Goal: Task Accomplishment & Management: Manage account settings

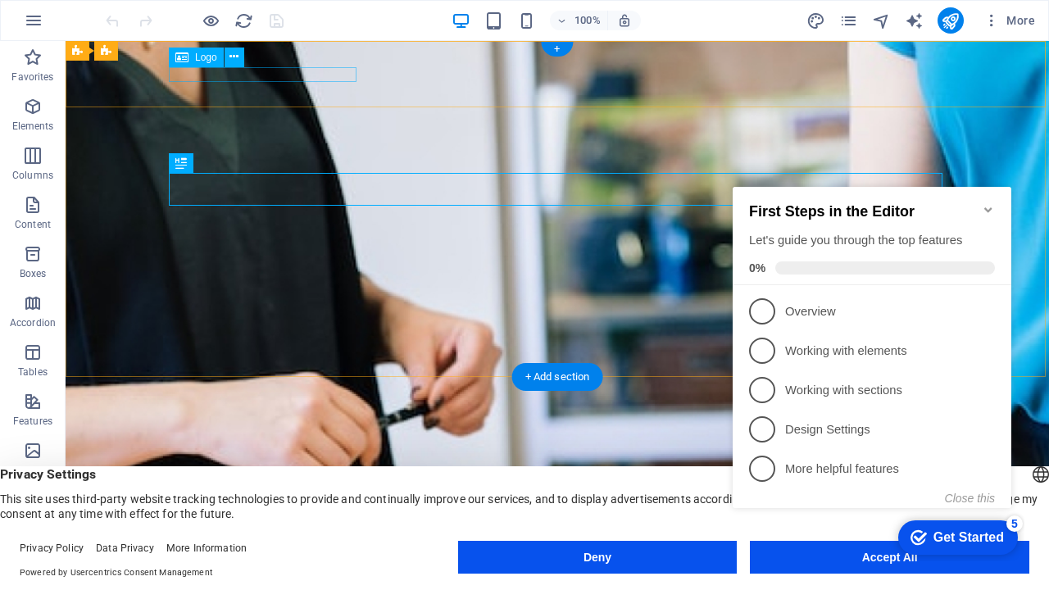
click at [341, 530] on div "[DOMAIN_NAME]" at bounding box center [557, 538] width 774 height 16
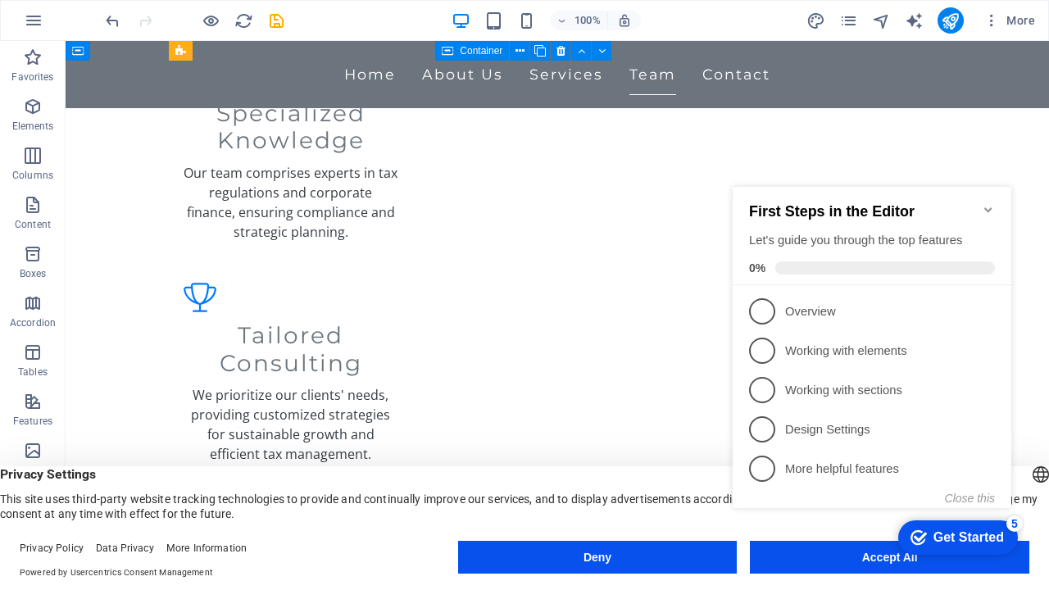
scroll to position [1946, 0]
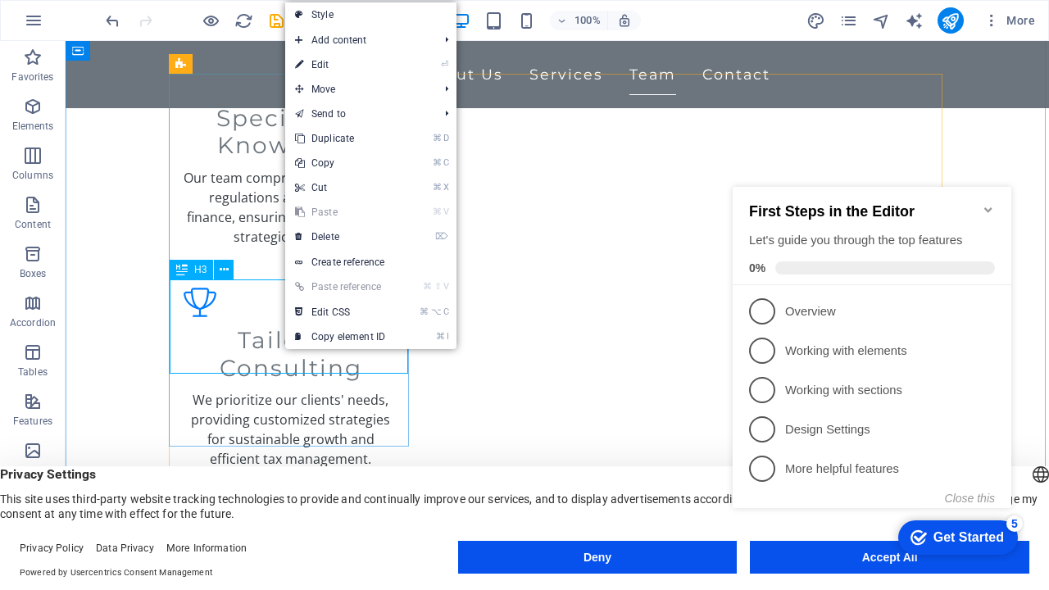
scroll to position [1945, 0]
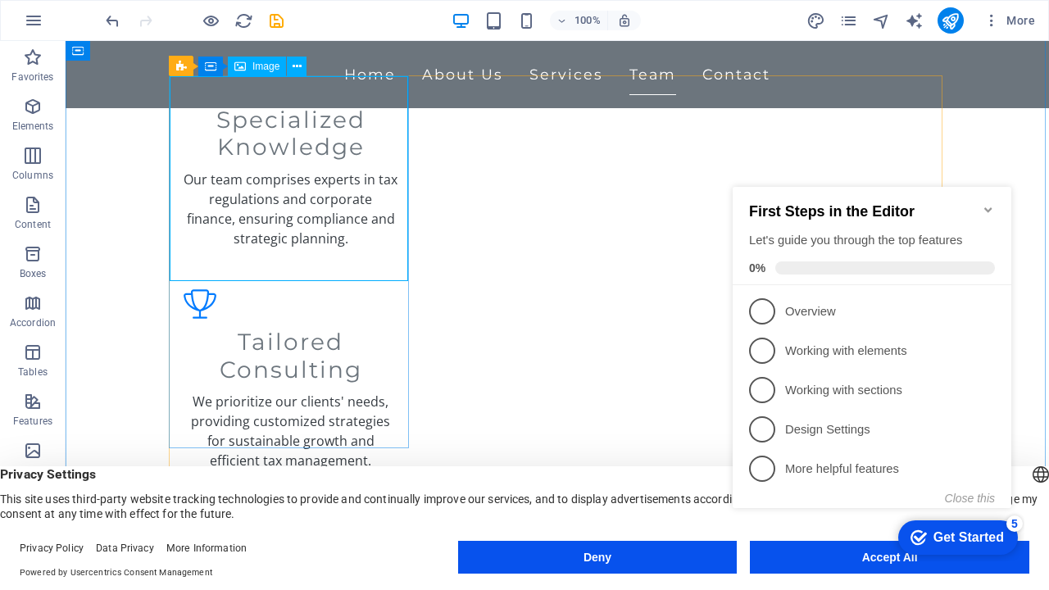
select select "vw"
select select "px"
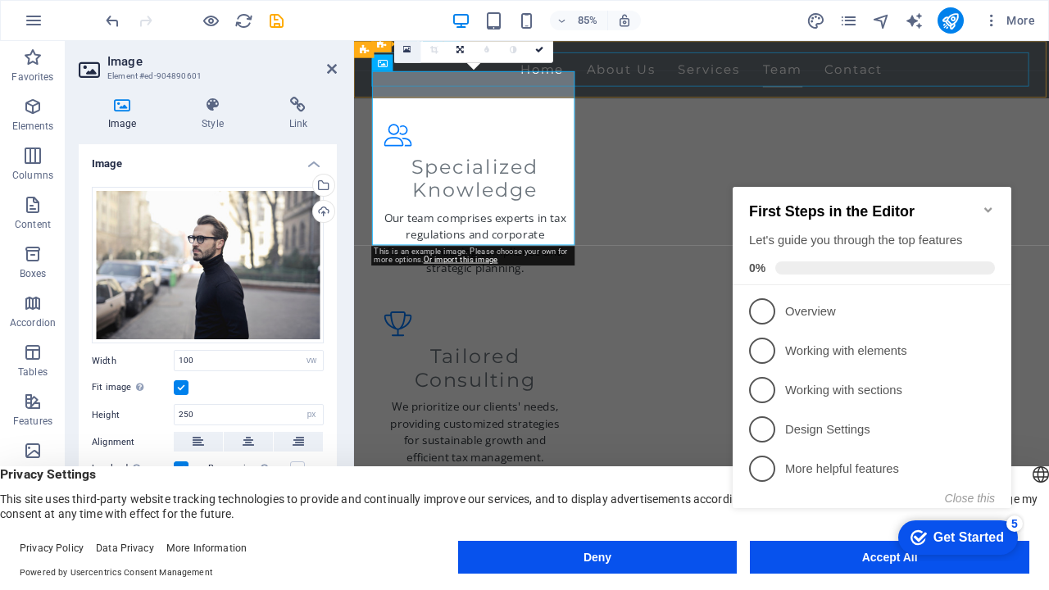
click at [408, 51] on icon at bounding box center [406, 49] width 7 height 10
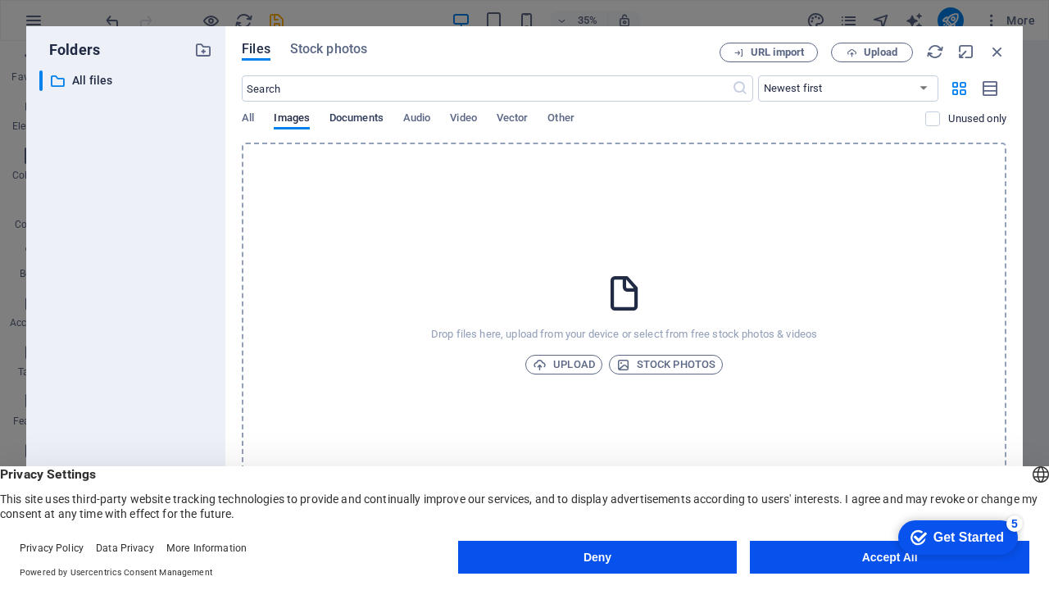
click at [355, 120] on span "Documents" at bounding box center [356, 119] width 54 height 23
click at [476, 120] on span "Video" at bounding box center [463, 119] width 26 height 23
click at [302, 116] on span "Images" at bounding box center [292, 119] width 36 height 23
click at [1003, 52] on icon "button" at bounding box center [997, 52] width 18 height 18
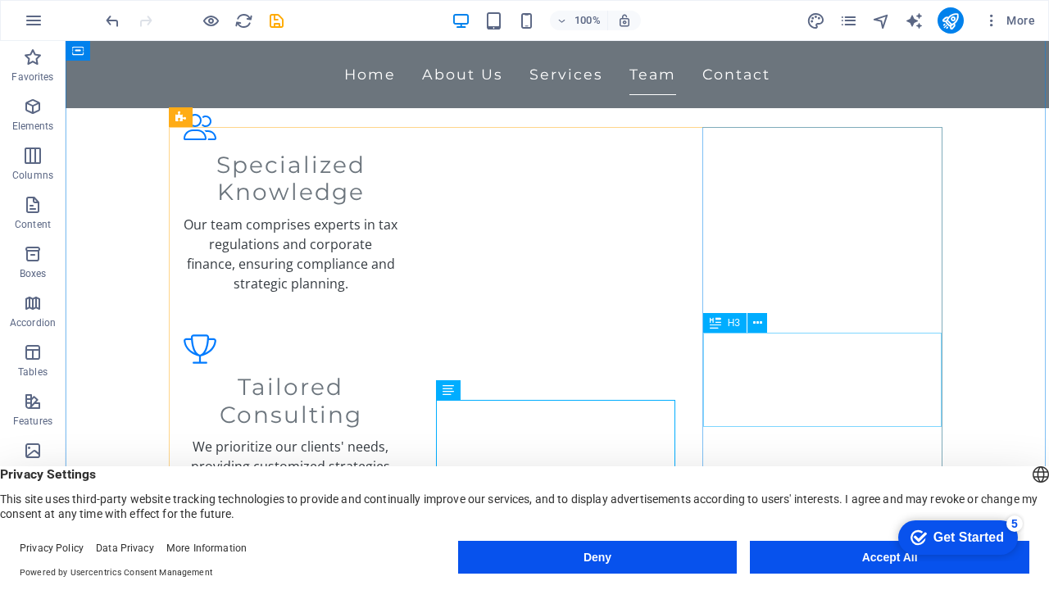
scroll to position [1893, 0]
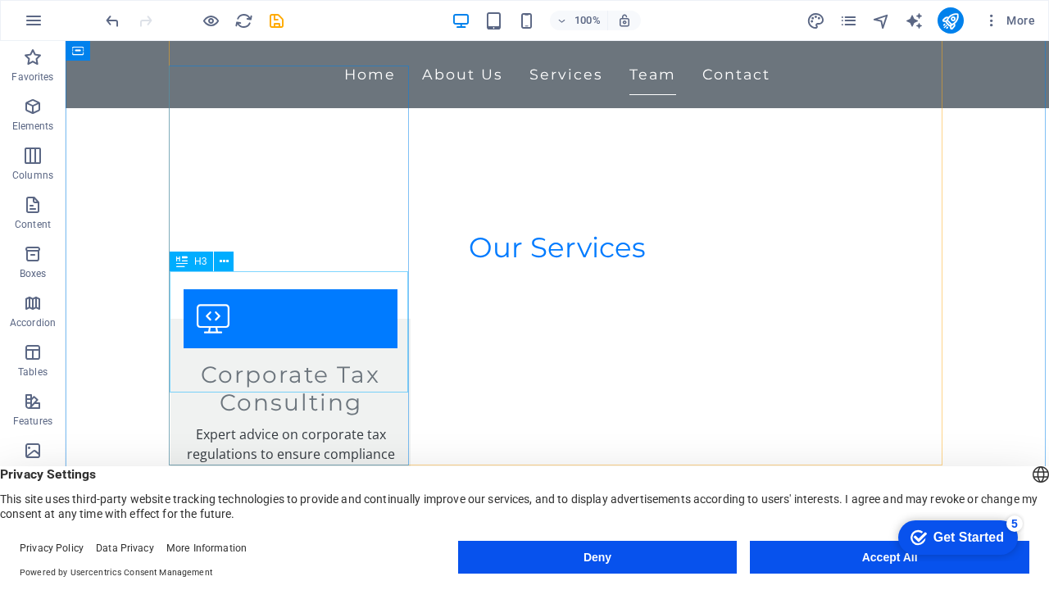
scroll to position [2330, 0]
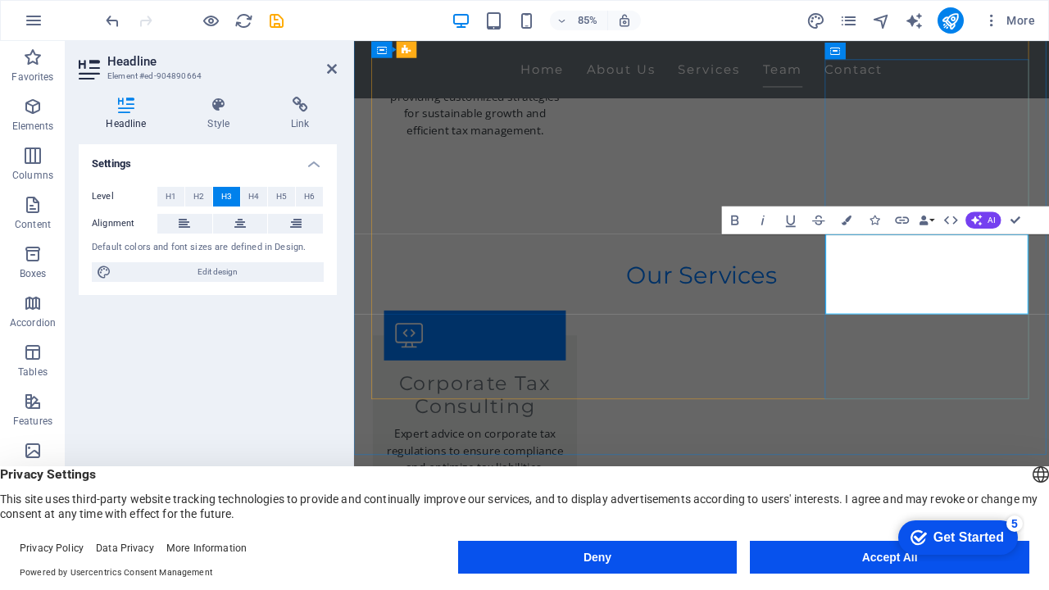
drag, startPoint x: 1091, startPoint y: 293, endPoint x: 939, endPoint y: 293, distance: 151.6
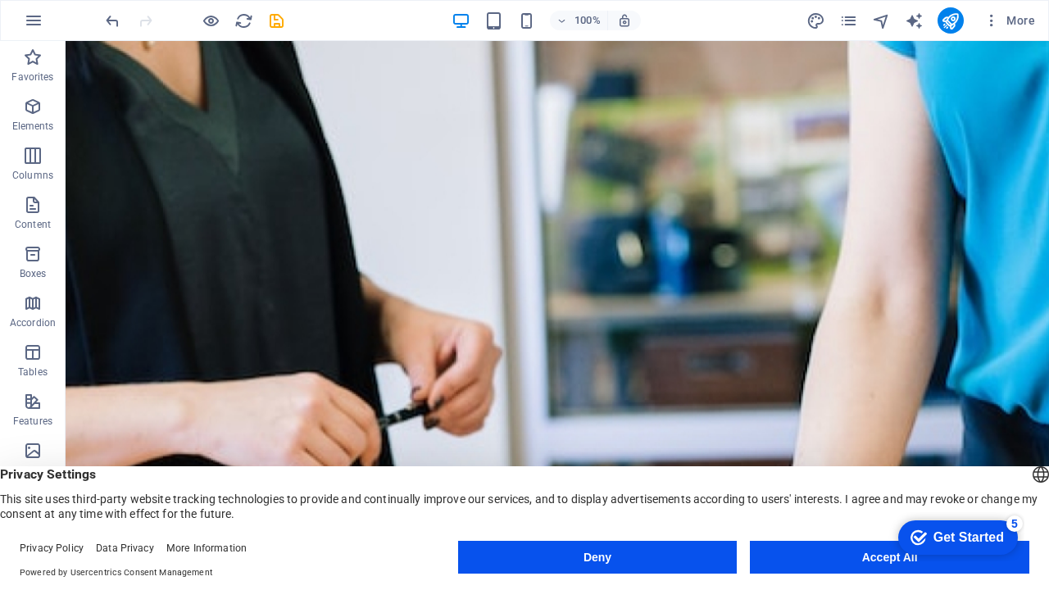
scroll to position [0, 0]
click at [0, 0] on icon "publish" at bounding box center [0, 0] width 0 height 0
click at [994, 20] on icon "button" at bounding box center [991, 20] width 16 height 16
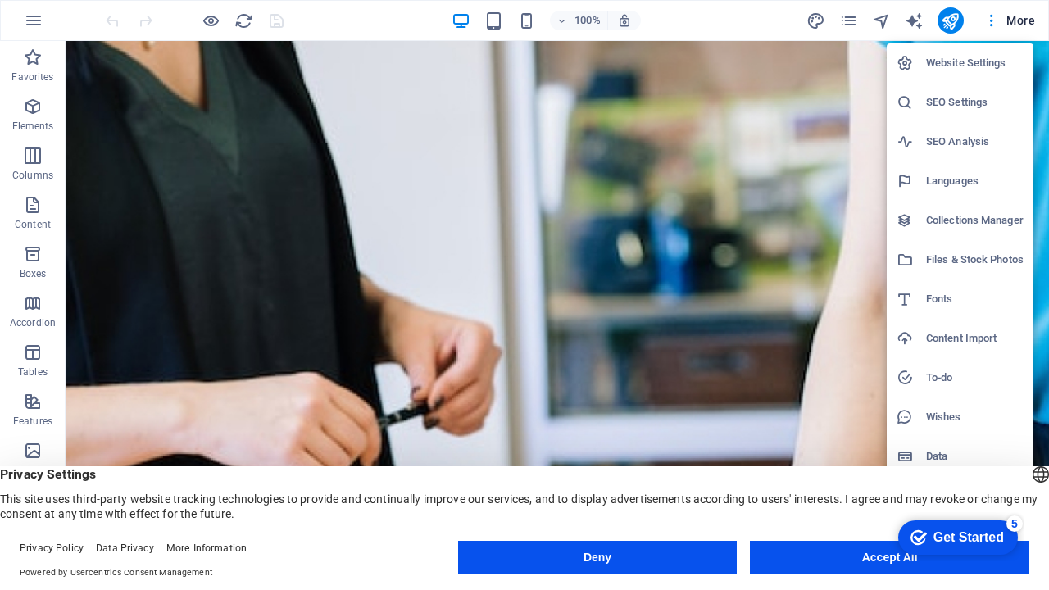
click at [961, 181] on h6 "Languages" at bounding box center [975, 181] width 98 height 20
select select "41"
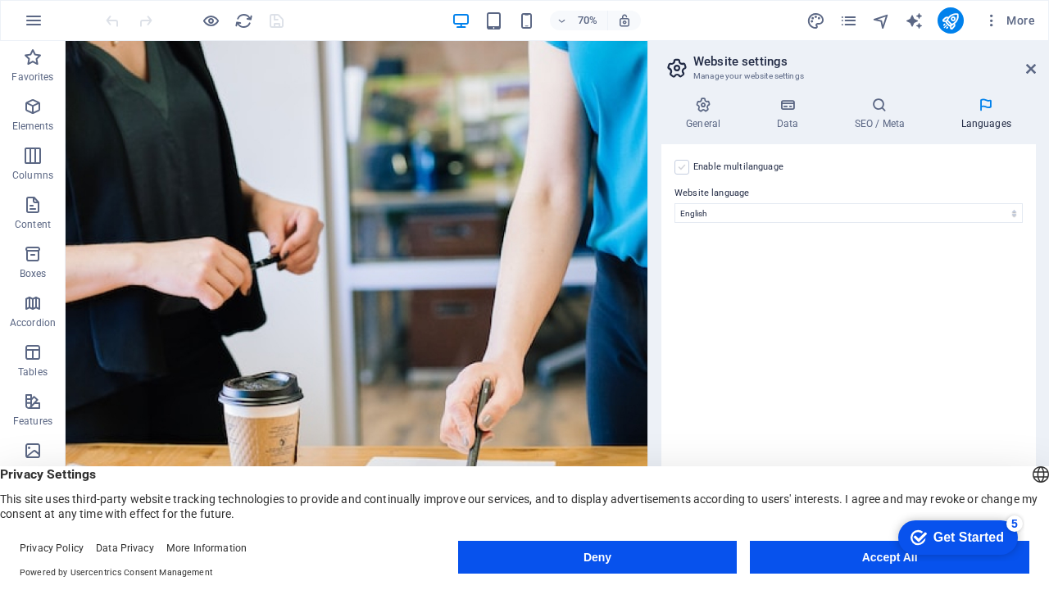
click at [683, 166] on label at bounding box center [681, 167] width 15 height 15
click at [0, 0] on input "Enable multilanguage To disable multilanguage delete all languages until only o…" at bounding box center [0, 0] width 0 height 0
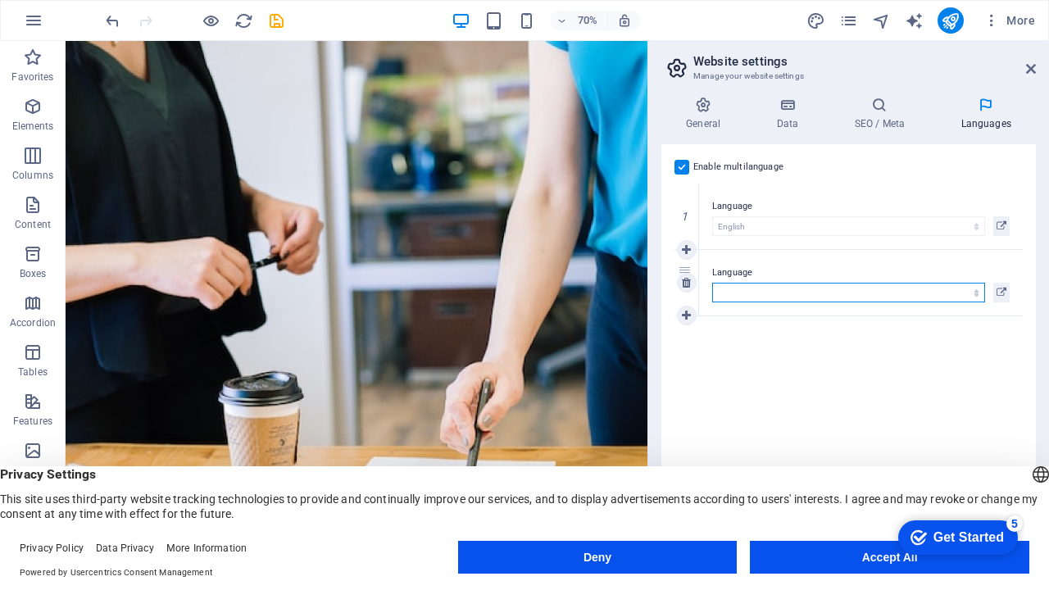
select select "6"
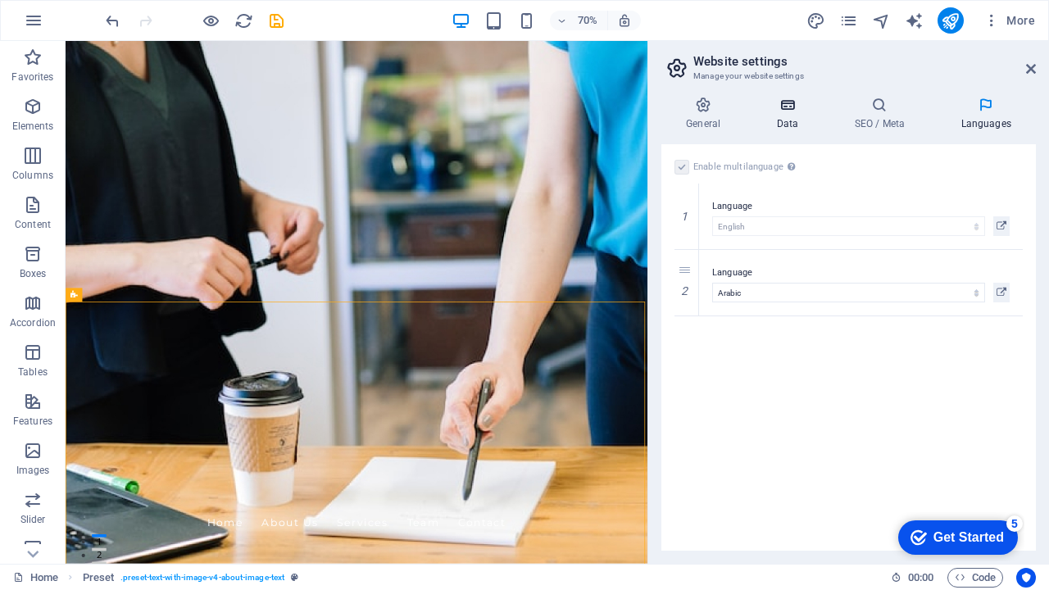
click at [786, 104] on icon at bounding box center [786, 105] width 71 height 16
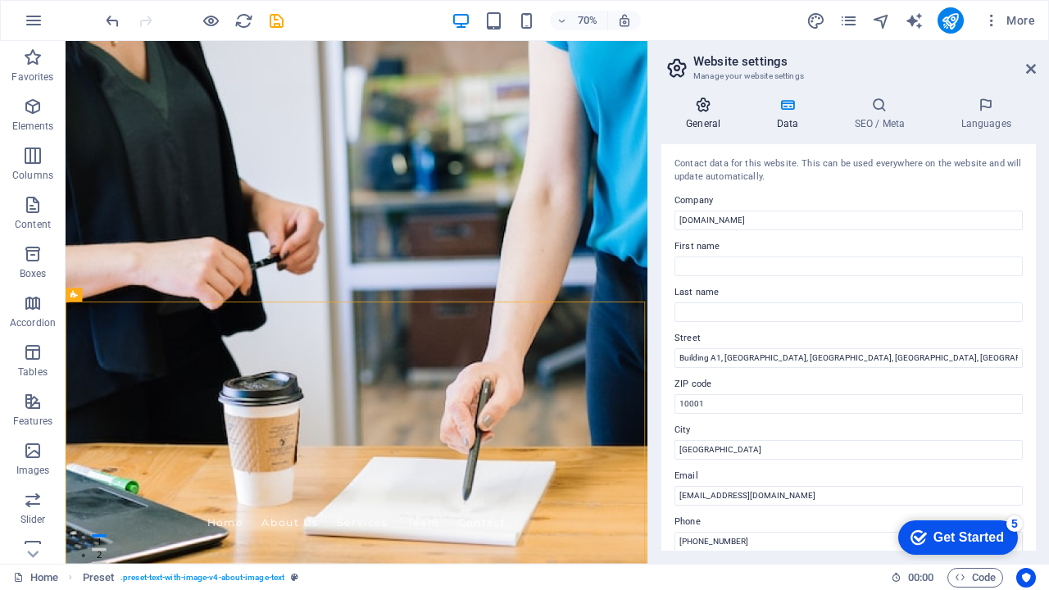
click at [704, 103] on icon at bounding box center [703, 105] width 84 height 16
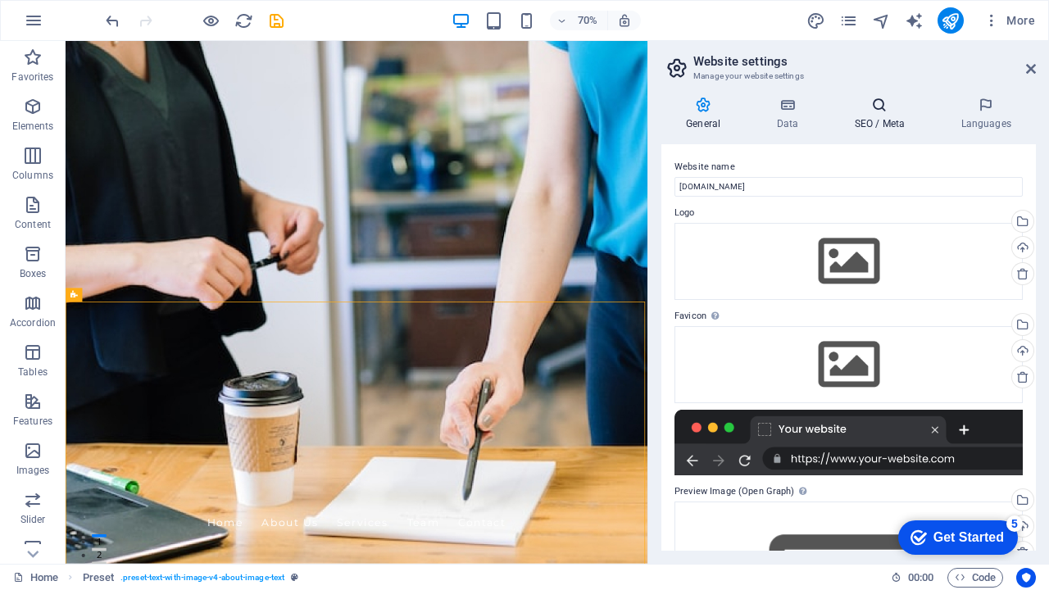
click at [880, 110] on icon at bounding box center [879, 105] width 100 height 16
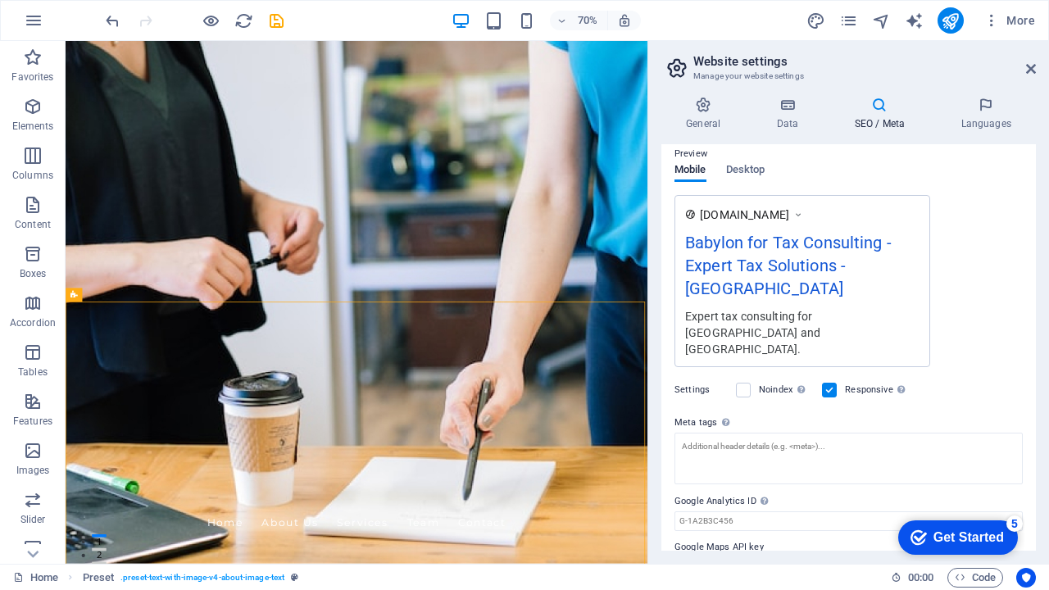
scroll to position [235, 0]
click at [985, 108] on icon at bounding box center [986, 105] width 100 height 16
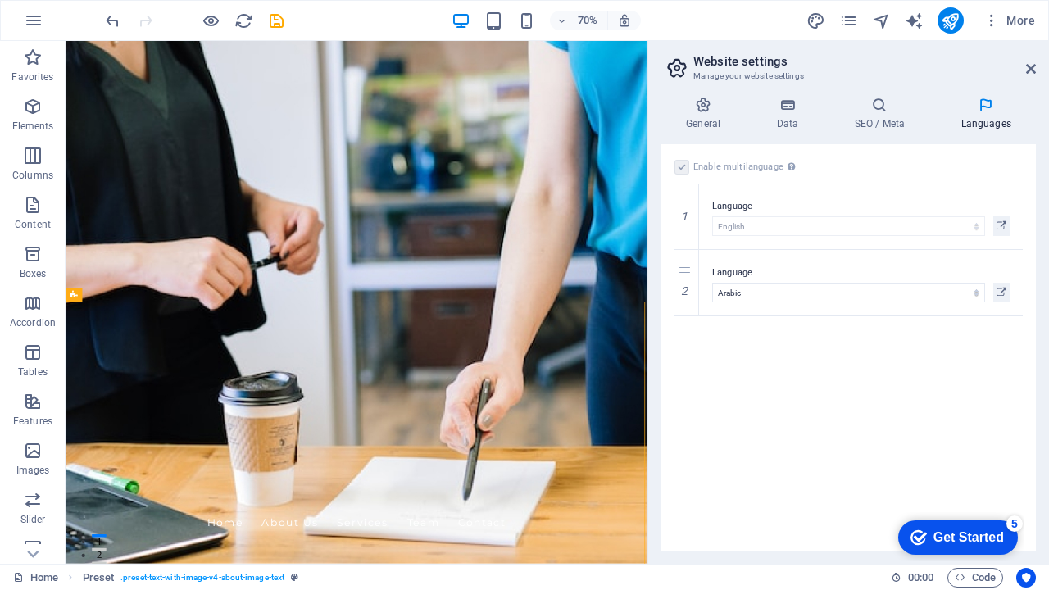
click at [956, 538] on div "Get Started" at bounding box center [968, 537] width 70 height 15
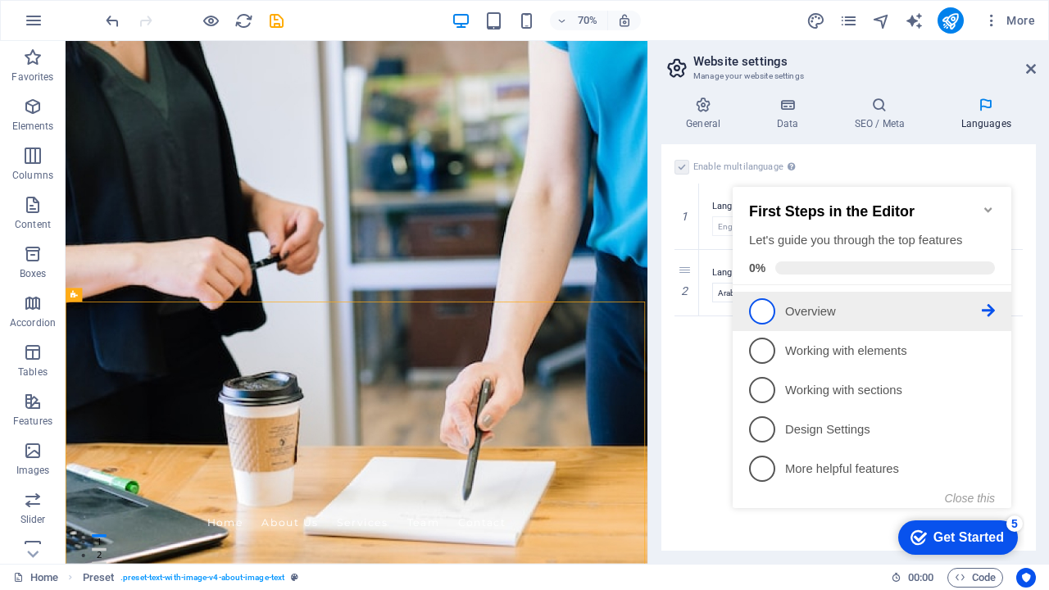
click at [819, 311] on p "Overview - incomplete" at bounding box center [883, 311] width 197 height 17
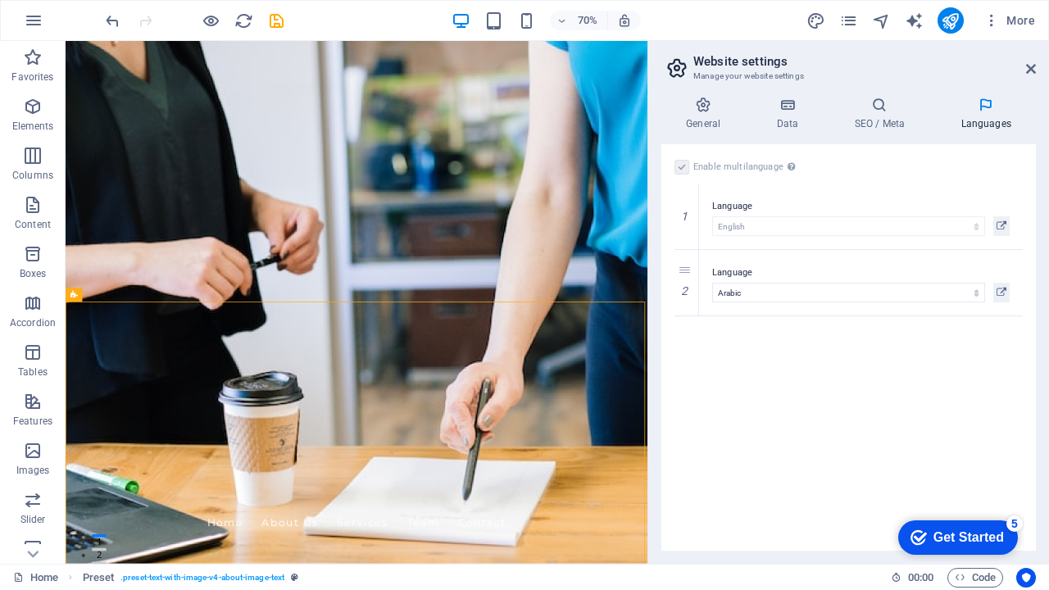
scroll to position [0, 0]
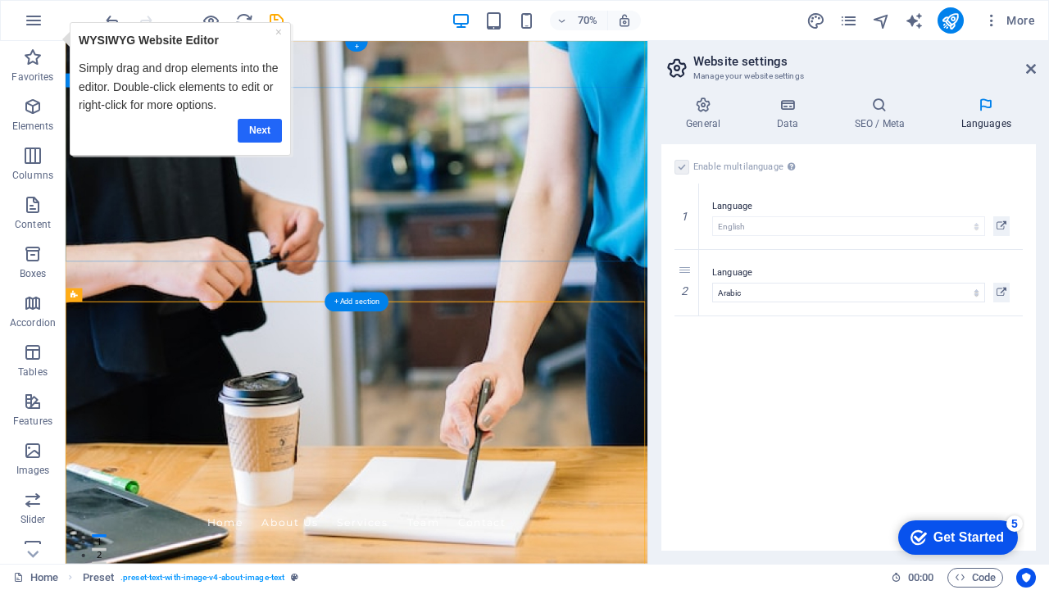
click at [257, 127] on link "Next" at bounding box center [259, 131] width 44 height 24
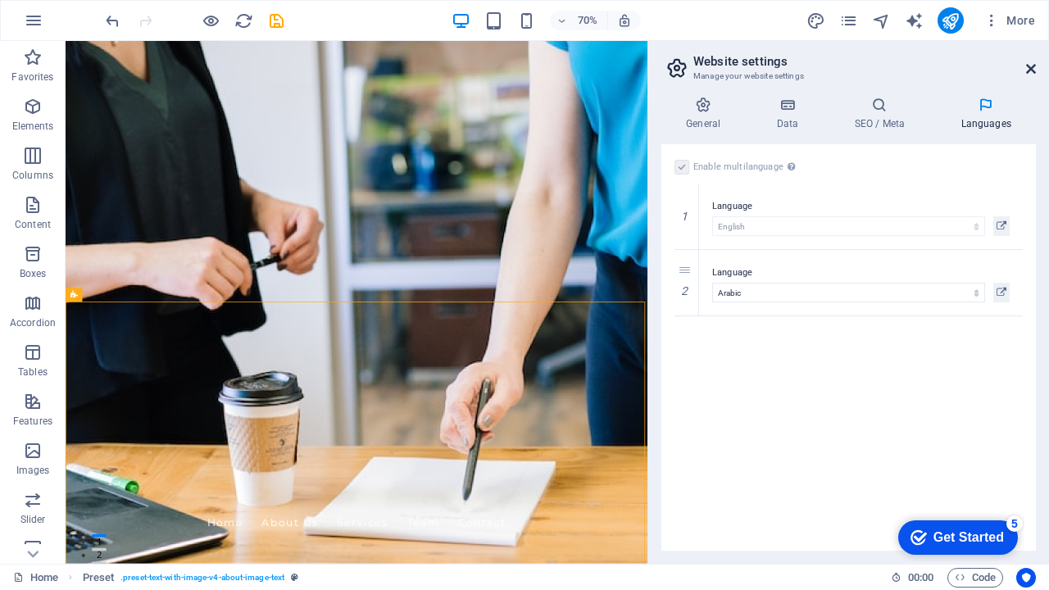
click at [1031, 66] on icon at bounding box center [1031, 68] width 10 height 13
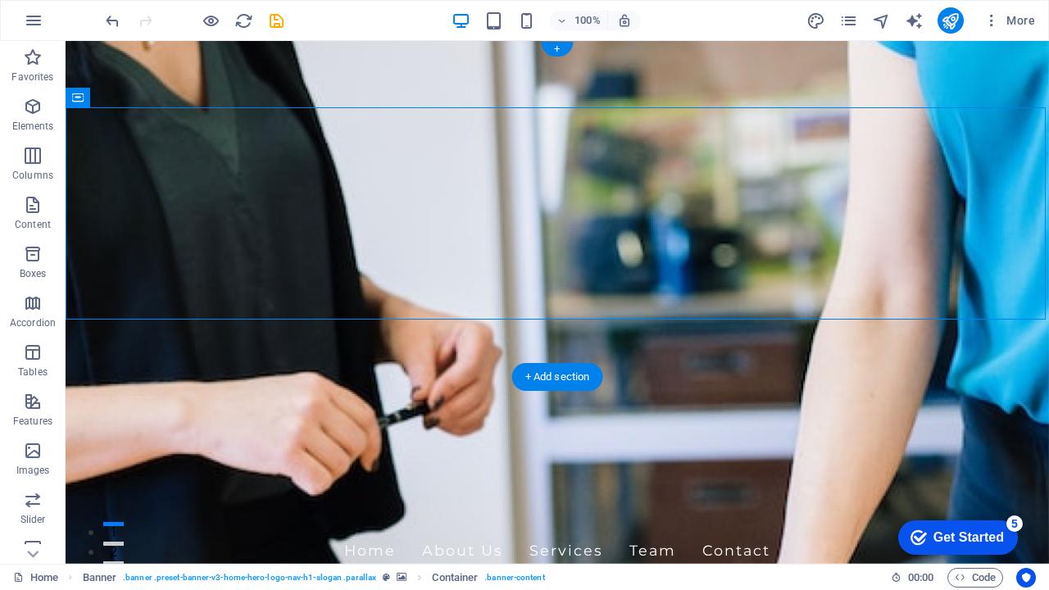
click at [653, 340] on figure at bounding box center [557, 302] width 983 height 523
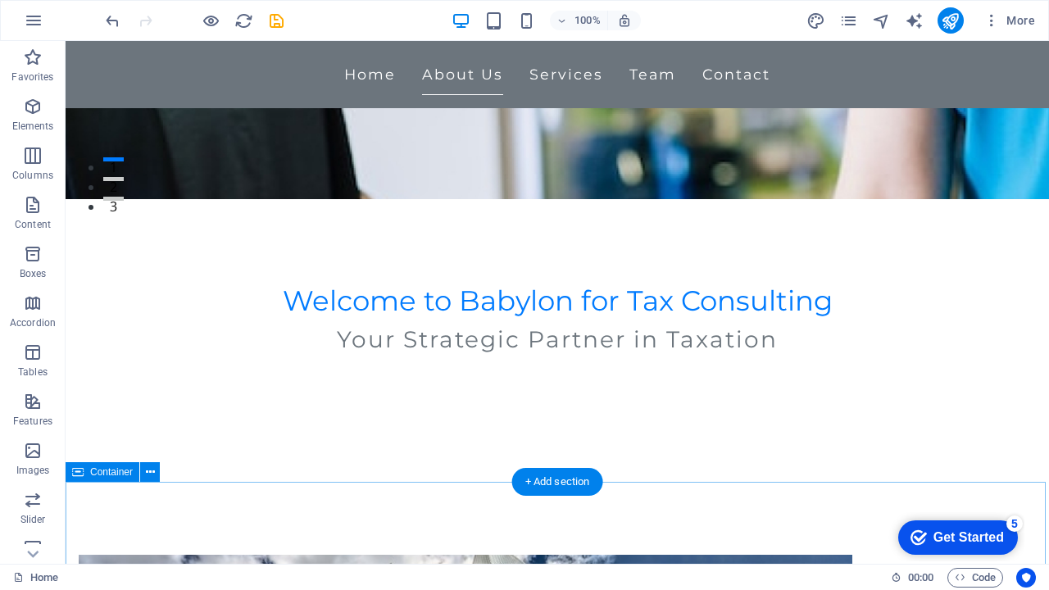
scroll to position [319, 0]
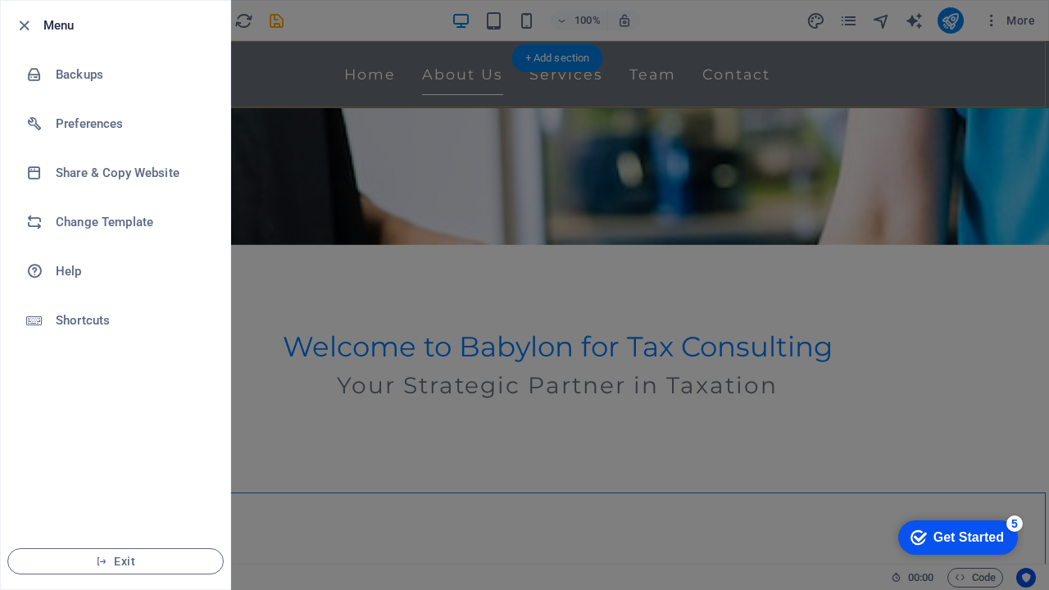
click at [36, 18] on div at bounding box center [29, 26] width 30 height 20
click at [24, 26] on icon "button" at bounding box center [24, 25] width 19 height 19
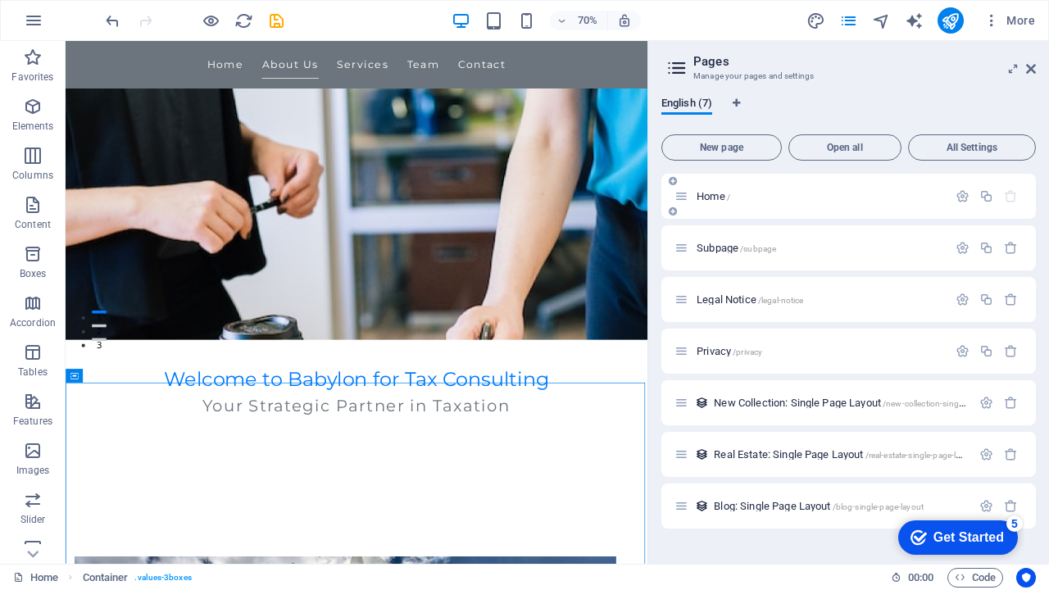
click at [786, 200] on p "Home /" at bounding box center [820, 196] width 246 height 11
click at [803, 247] on p "Subpage /subpage" at bounding box center [820, 248] width 246 height 11
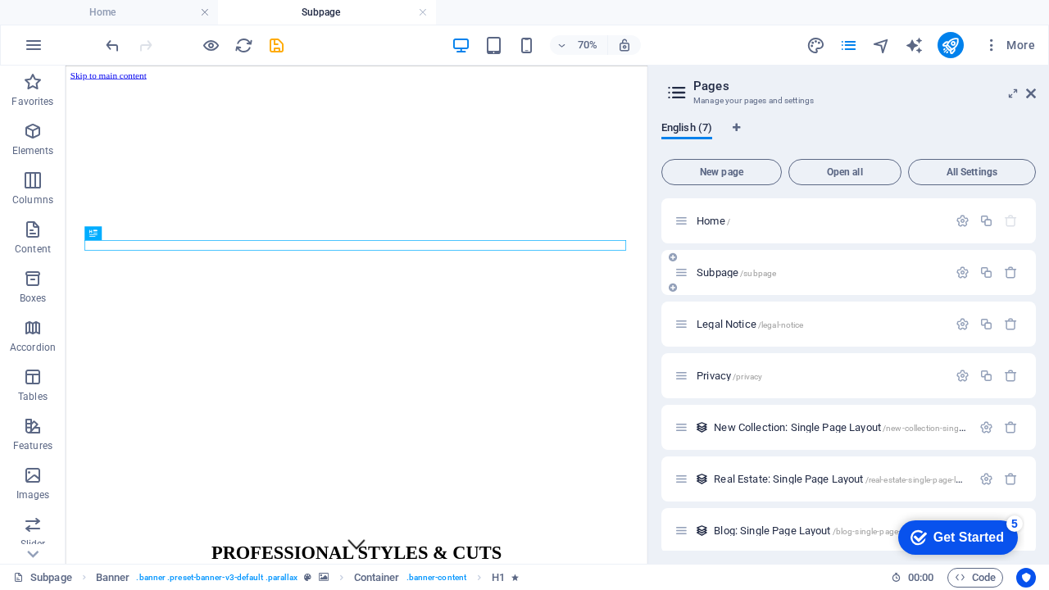
scroll to position [0, 0]
click at [797, 221] on p "Home /" at bounding box center [820, 221] width 246 height 11
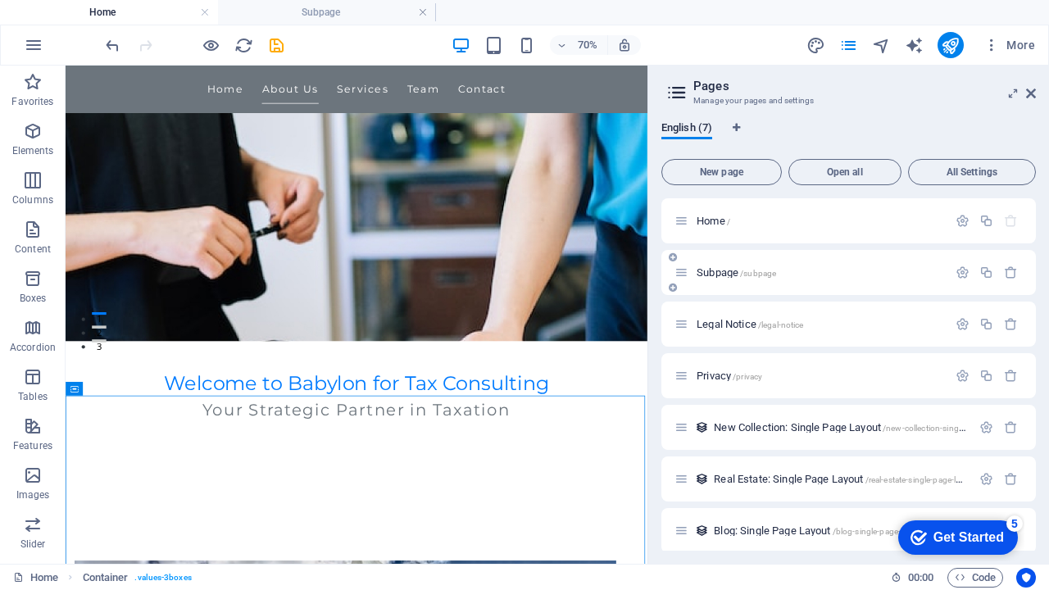
click at [782, 285] on div "Subpage /subpage" at bounding box center [848, 272] width 374 height 45
click at [787, 274] on p "Subpage /subpage" at bounding box center [820, 272] width 246 height 11
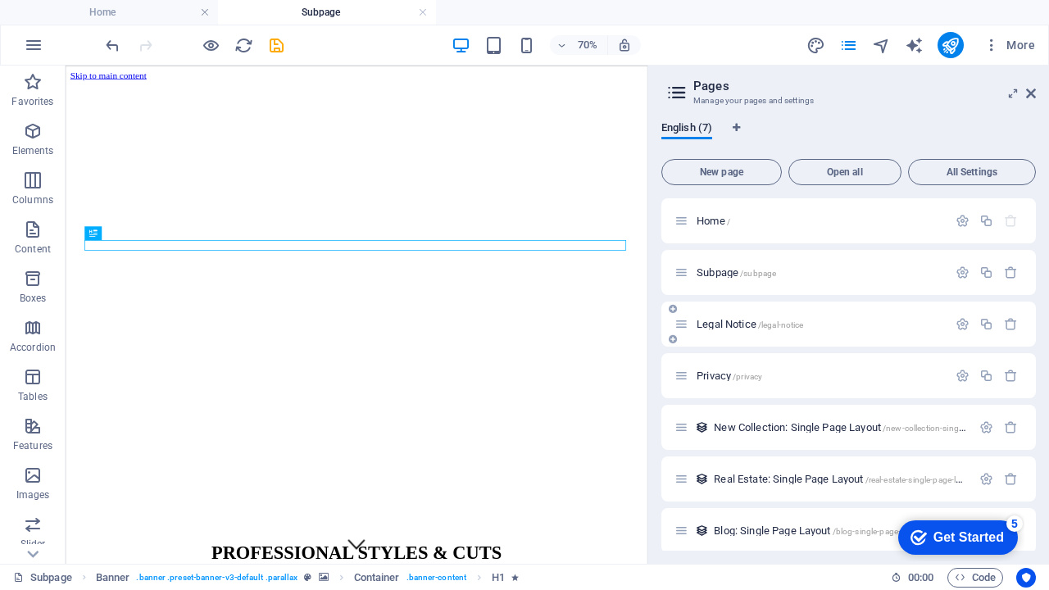
click at [769, 328] on span "/legal-notice" at bounding box center [781, 324] width 46 height 9
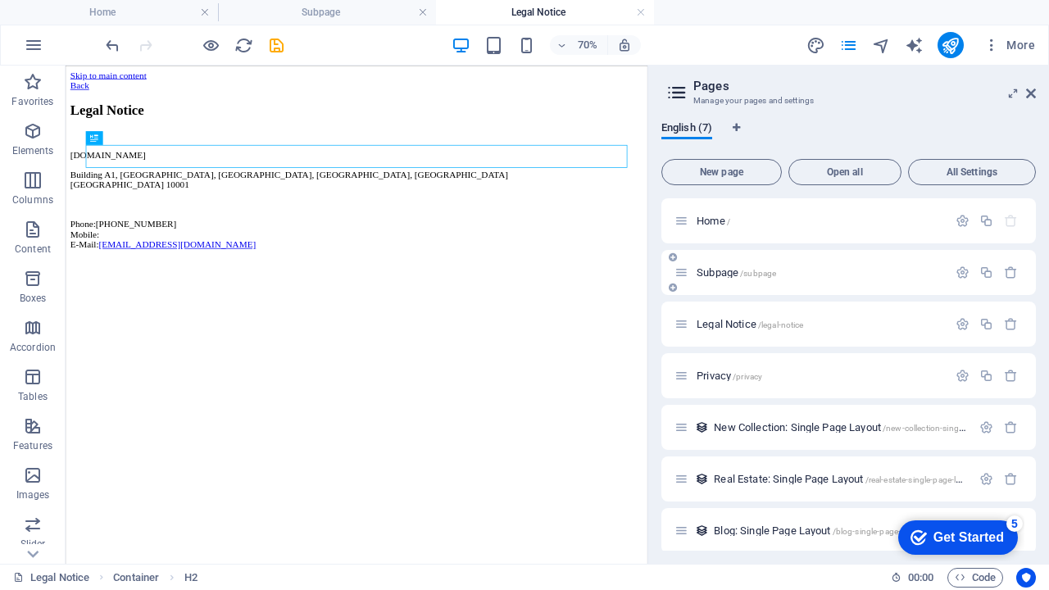
click at [787, 267] on p "Subpage /subpage" at bounding box center [820, 272] width 246 height 11
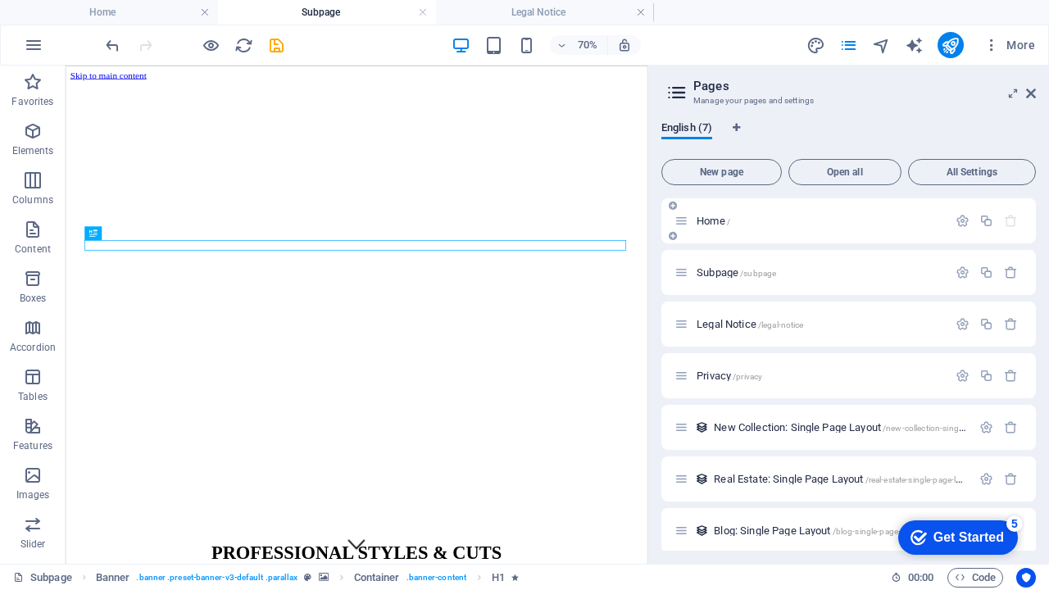
click at [709, 218] on span "Home /" at bounding box center [714, 221] width 34 height 12
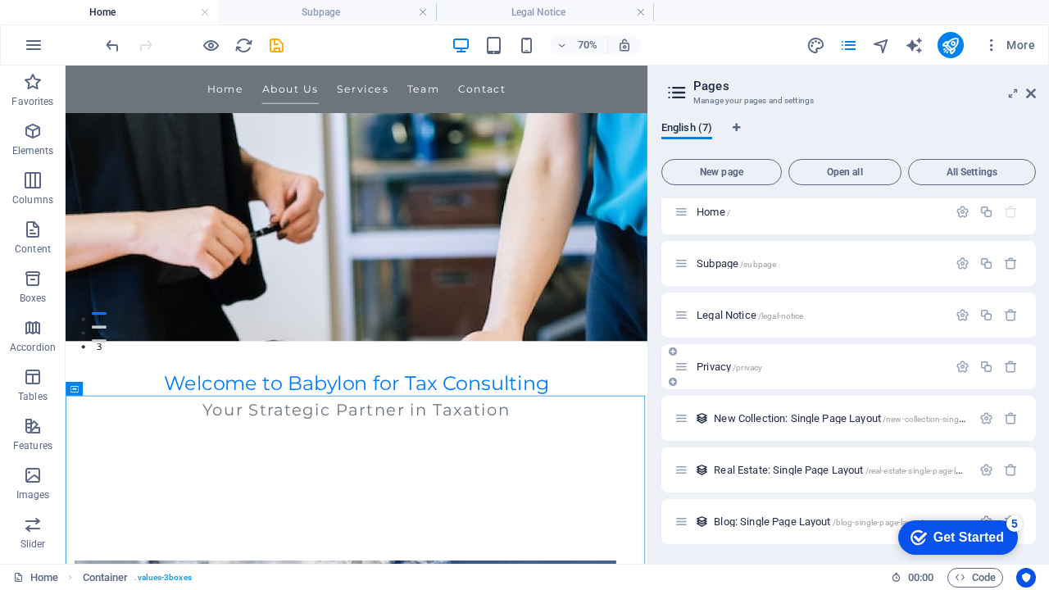
scroll to position [9, 0]
click at [1033, 91] on icon at bounding box center [1031, 93] width 10 height 13
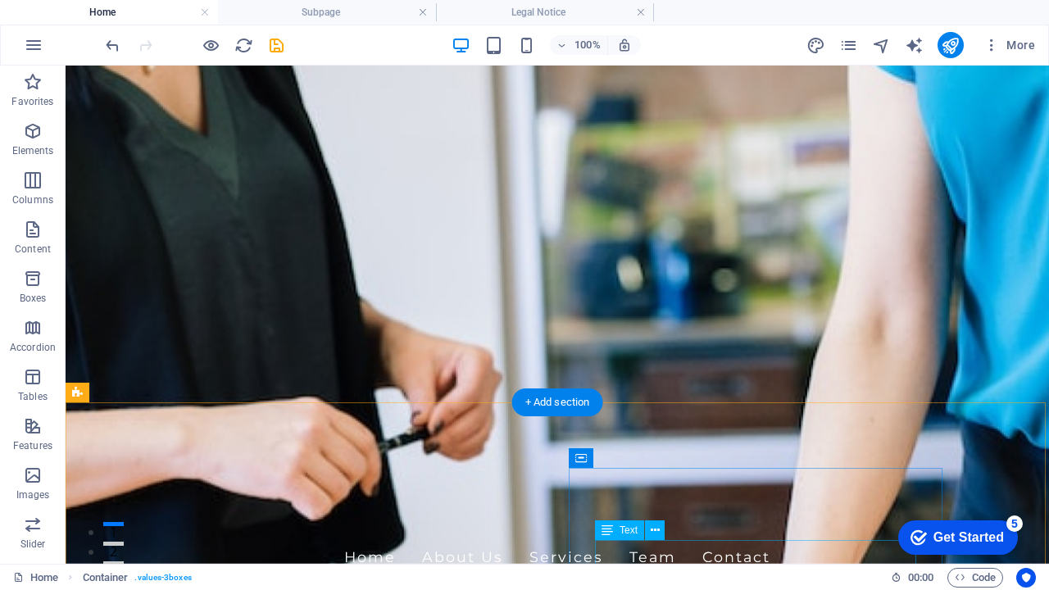
scroll to position [0, 0]
